Goal: Task Accomplishment & Management: Manage account settings

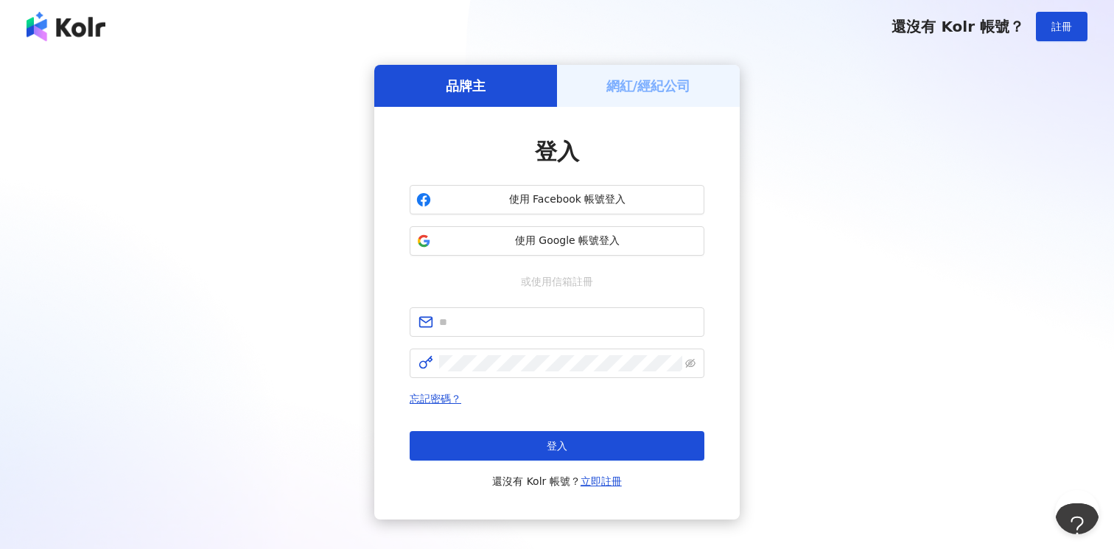
click at [647, 90] on h5 "網紅/經紀公司" at bounding box center [648, 86] width 85 height 18
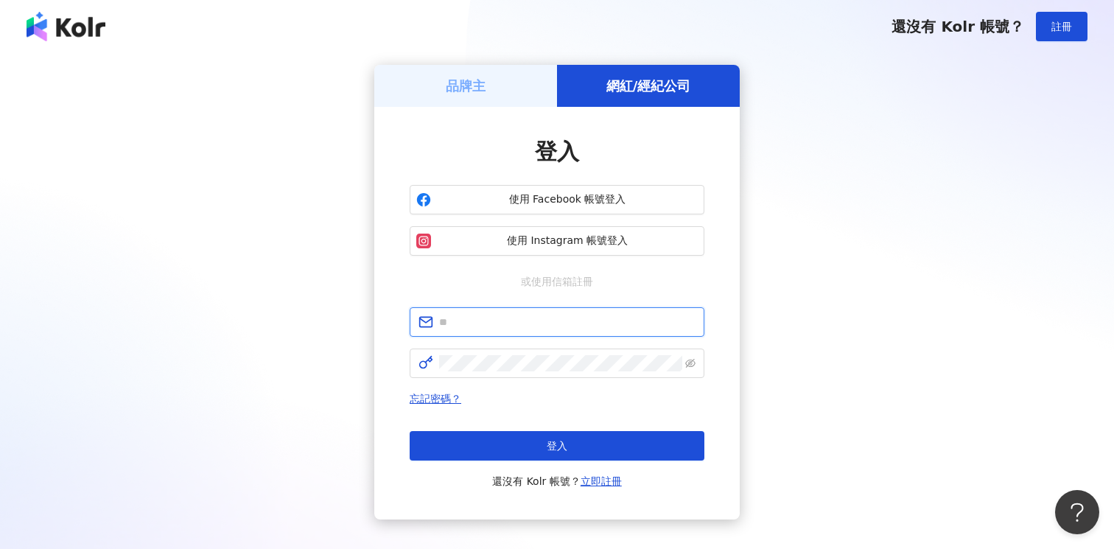
click at [558, 321] on input "text" at bounding box center [567, 322] width 256 height 16
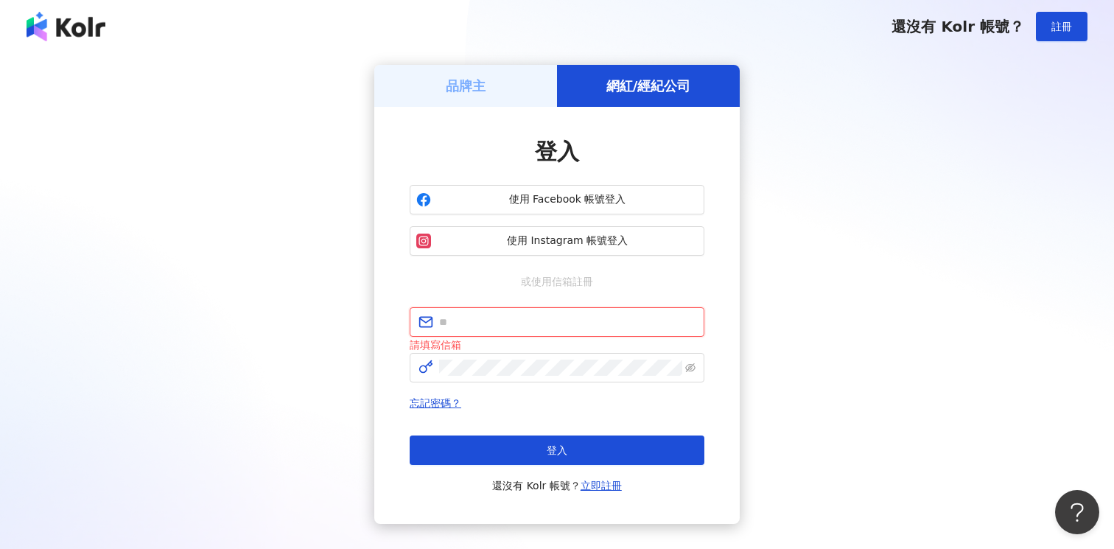
type input "**********"
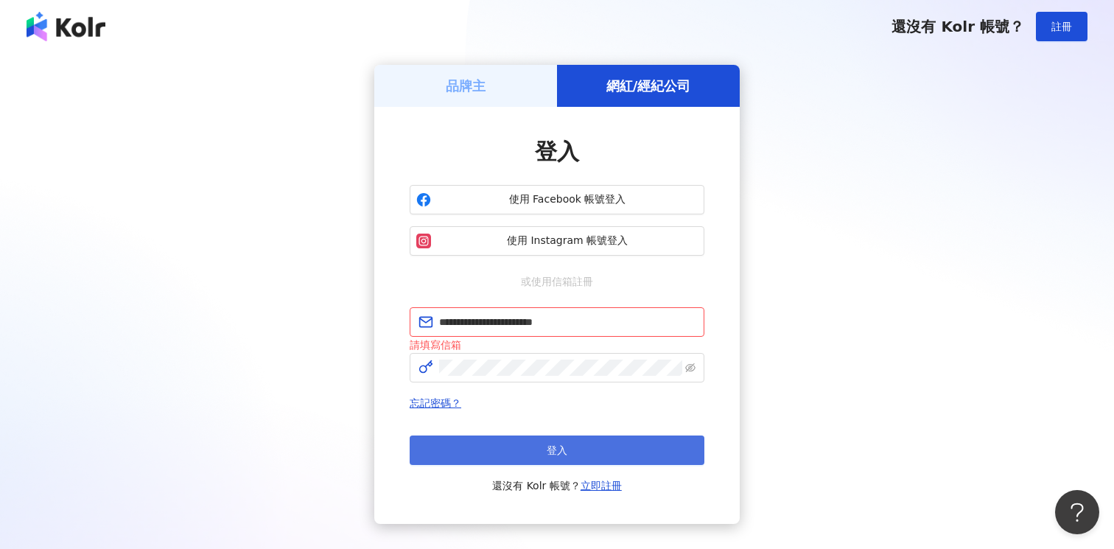
click at [567, 447] on span "登入" at bounding box center [557, 450] width 21 height 12
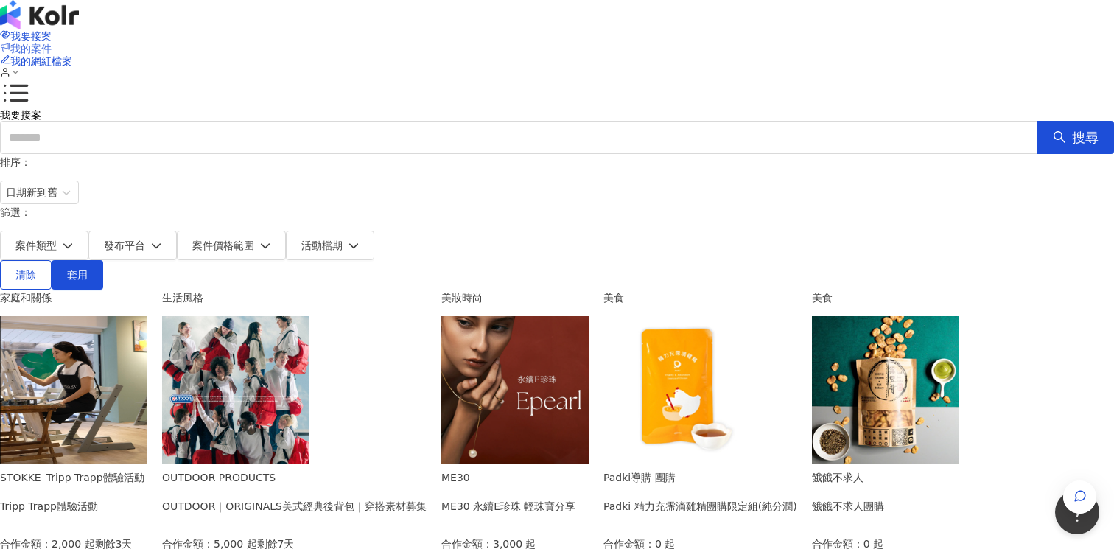
click at [52, 43] on span "我的案件" at bounding box center [30, 49] width 41 height 12
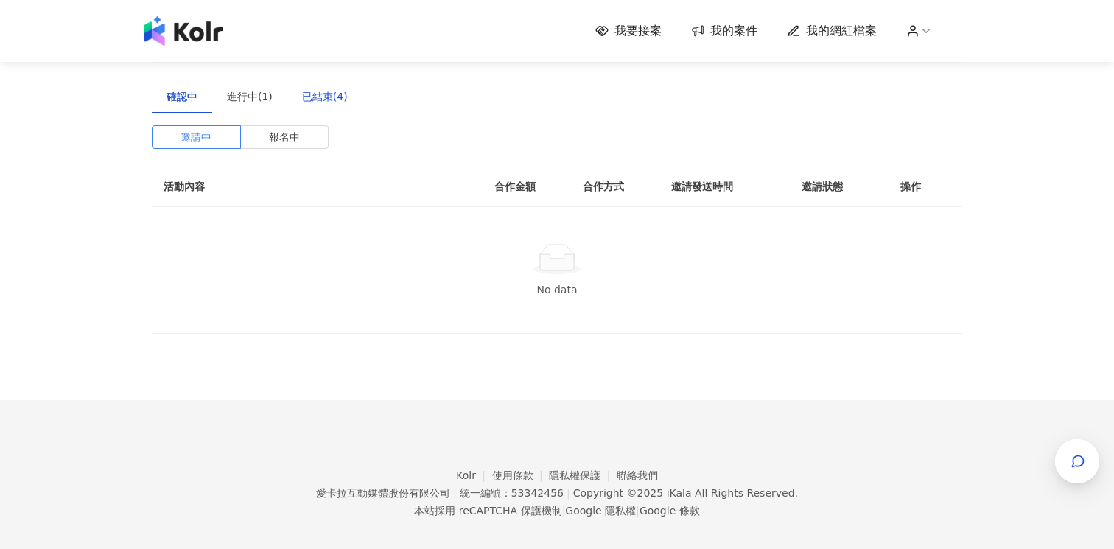
click at [327, 102] on div "已結束(4)" at bounding box center [325, 96] width 46 height 16
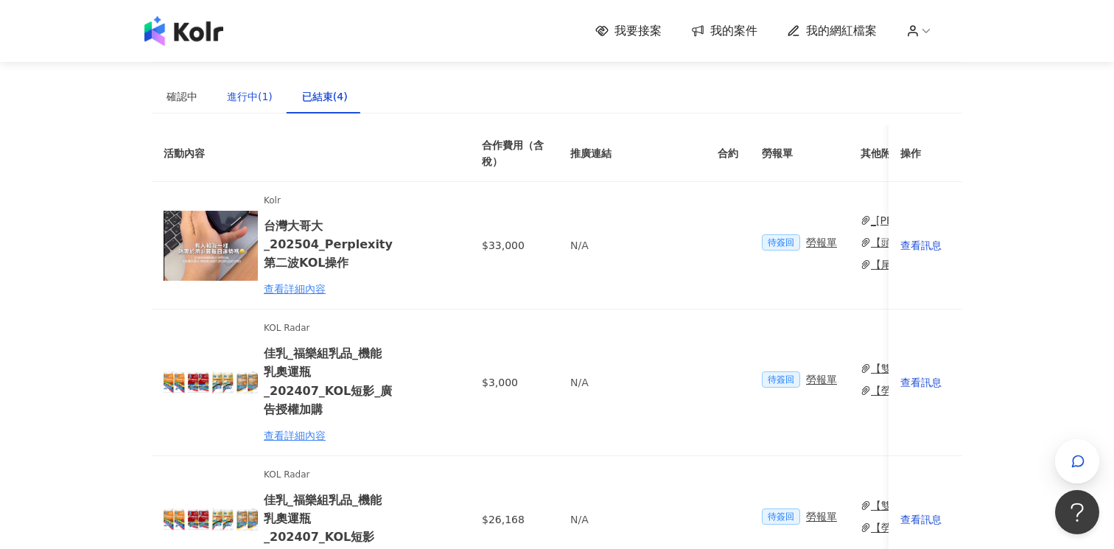
click at [255, 93] on div "進行中(1)" at bounding box center [250, 96] width 46 height 16
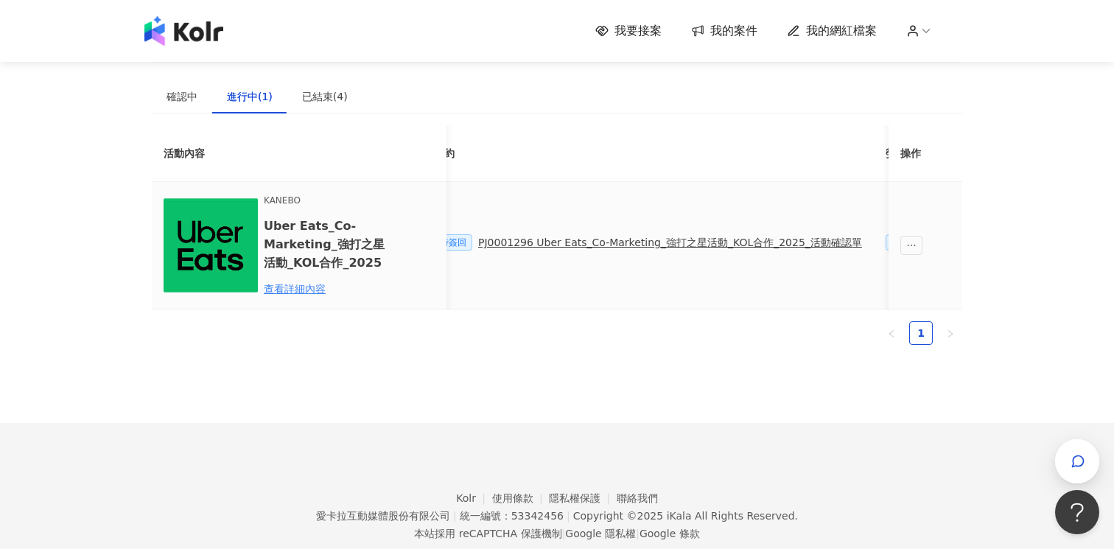
scroll to position [0, 247]
click at [571, 244] on div "PJ0001296 Uber Eats_Co-Marketing_強打之星活動_KOL合作_2025_活動確認單" at bounding box center [707, 242] width 384 height 16
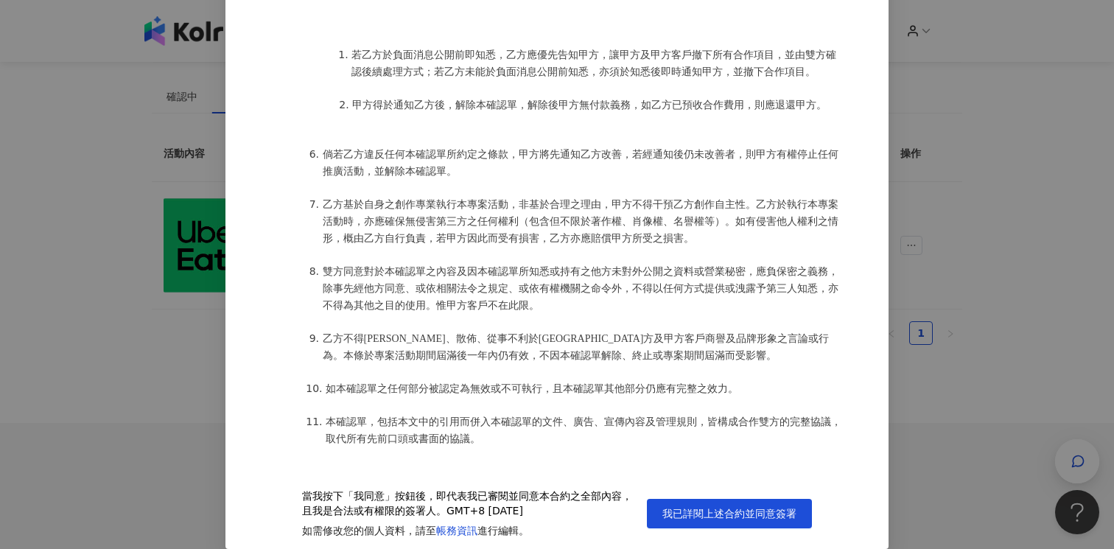
scroll to position [1373, 0]
click at [696, 508] on span "我已詳閱上述合約並同意簽署" at bounding box center [729, 514] width 134 height 12
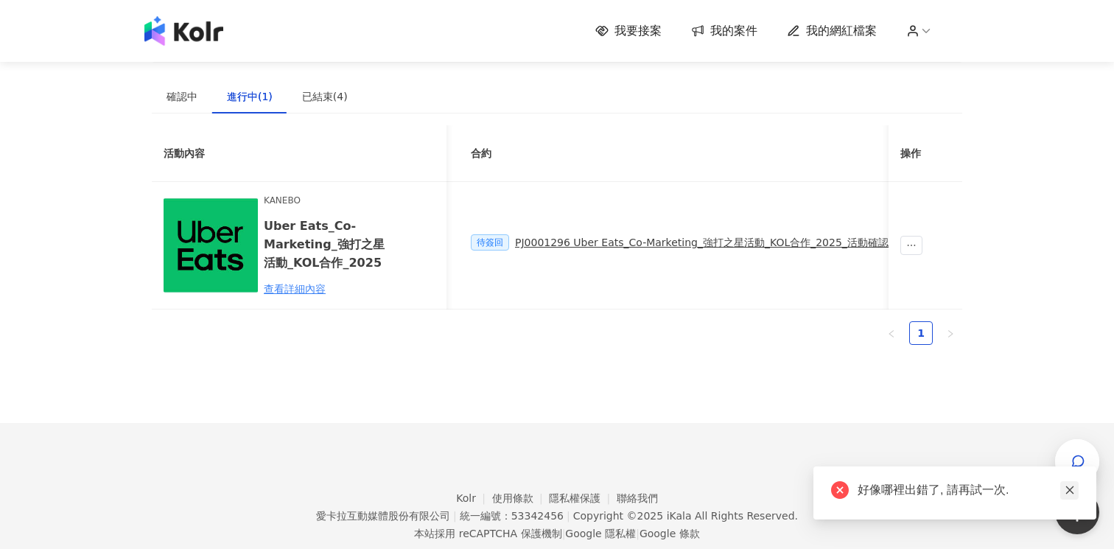
click at [1070, 489] on icon "close" at bounding box center [1069, 490] width 8 height 8
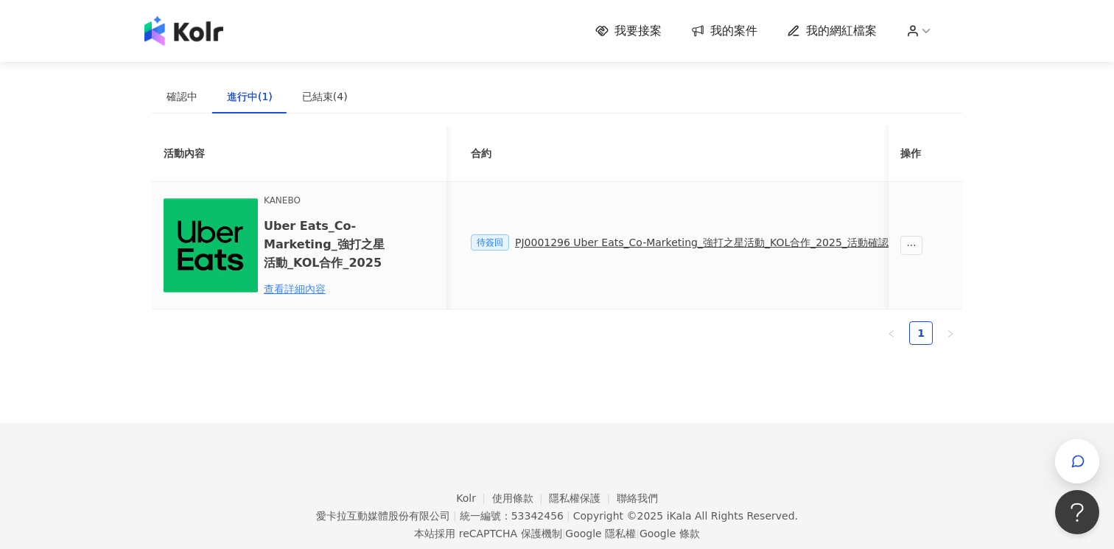
click at [756, 245] on div "PJ0001296 Uber Eats_Co-Marketing_強打之星活動_KOL合作_2025_活動確認單" at bounding box center [707, 242] width 384 height 16
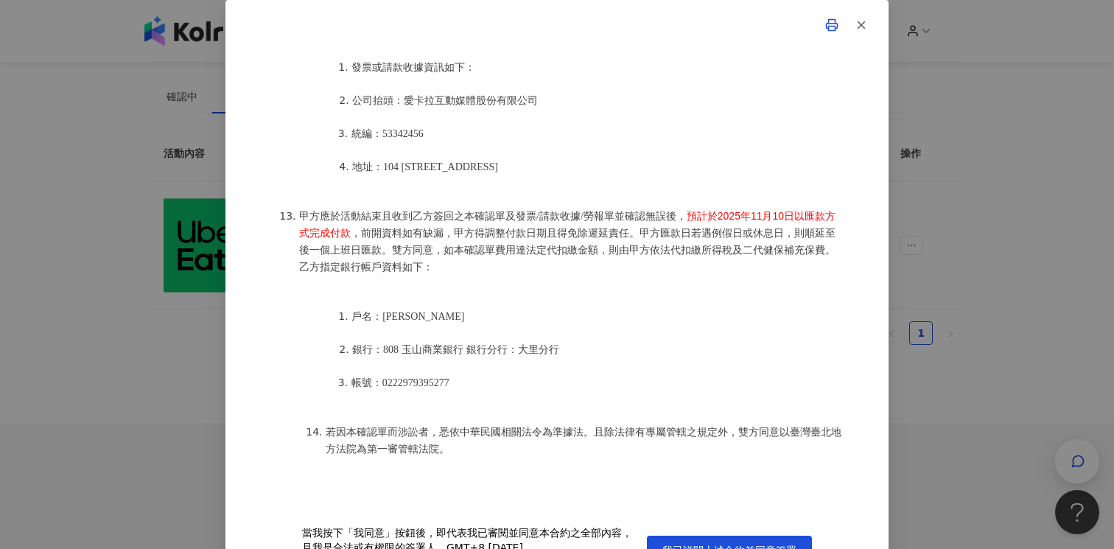
scroll to position [37, 0]
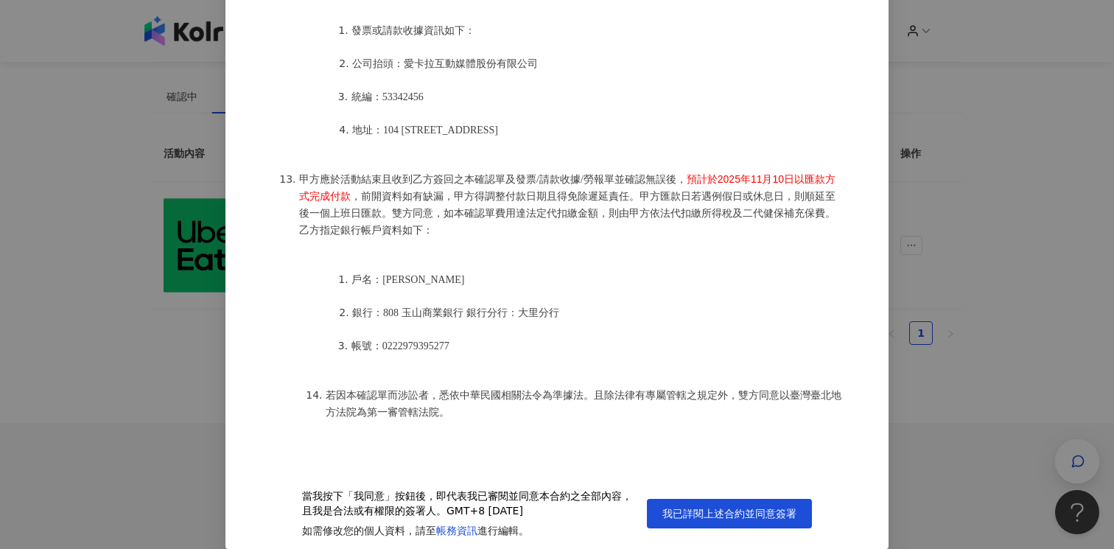
click at [522, 416] on li "若因本確認單而涉訟者，悉依中華民國相關法令為準據法。且除法律有專屬管轄之規定外，雙方同意以臺灣臺北地方法院為第一審管轄法院。" at bounding box center [585, 404] width 519 height 34
click at [718, 526] on button "我已詳閱上述合約並同意簽署" at bounding box center [729, 513] width 165 height 29
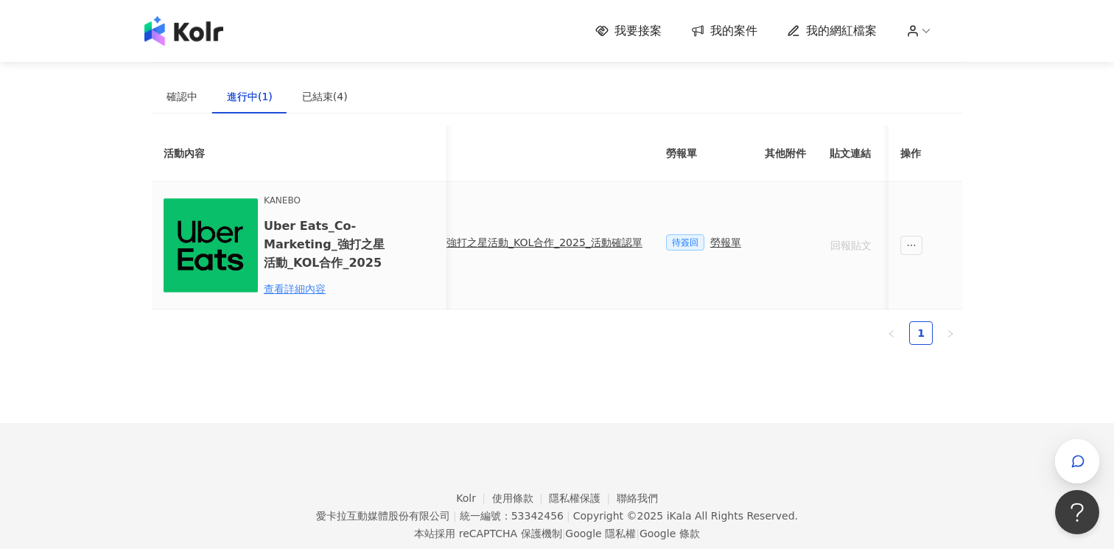
scroll to position [0, 550]
click at [672, 246] on div "勞報單" at bounding box center [679, 242] width 31 height 16
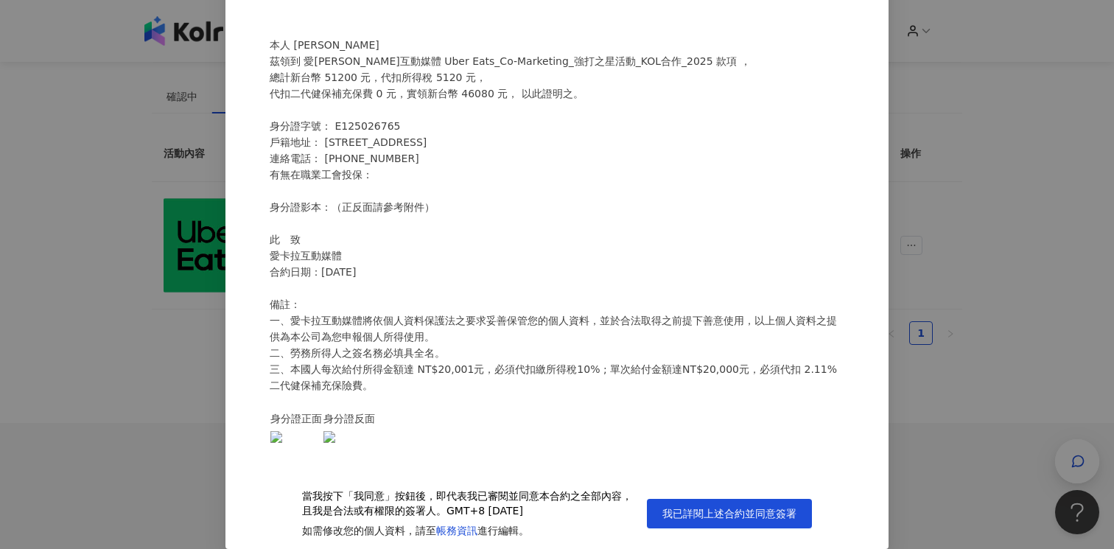
scroll to position [155, 0]
click at [715, 520] on button "我已詳閱上述合約並同意簽署" at bounding box center [729, 513] width 165 height 29
